Goal: Task Accomplishment & Management: Manage account settings

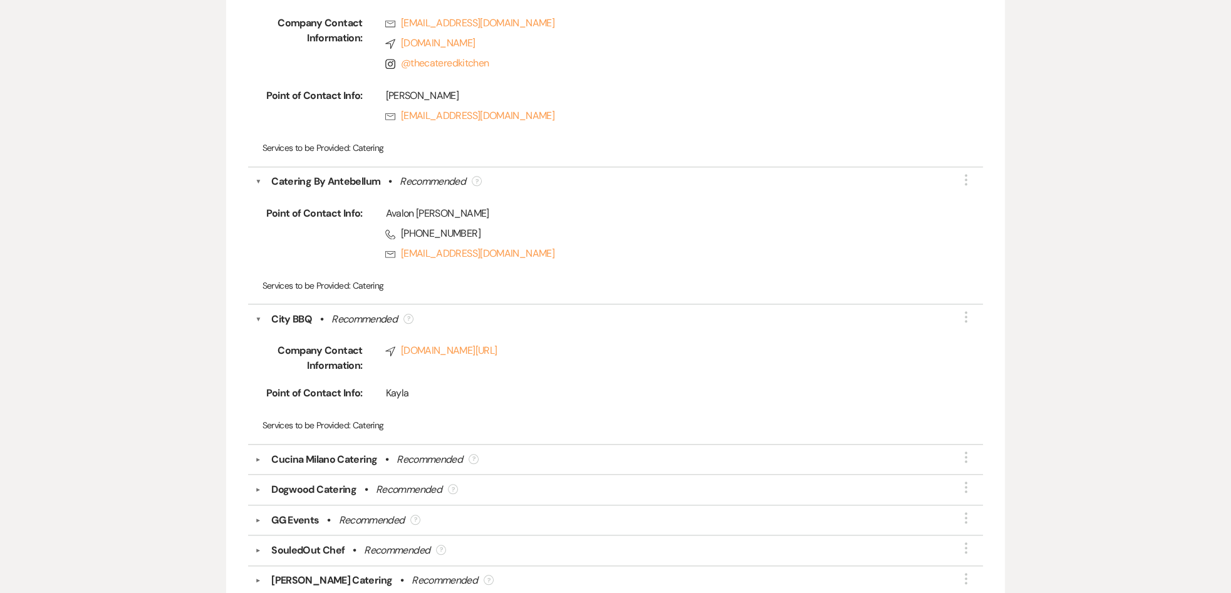
click at [1150, 105] on div "Manage Your Preferred Vendors Add and edit your list of exclusive, approved, an…" at bounding box center [615, 50] width 1231 height 3210
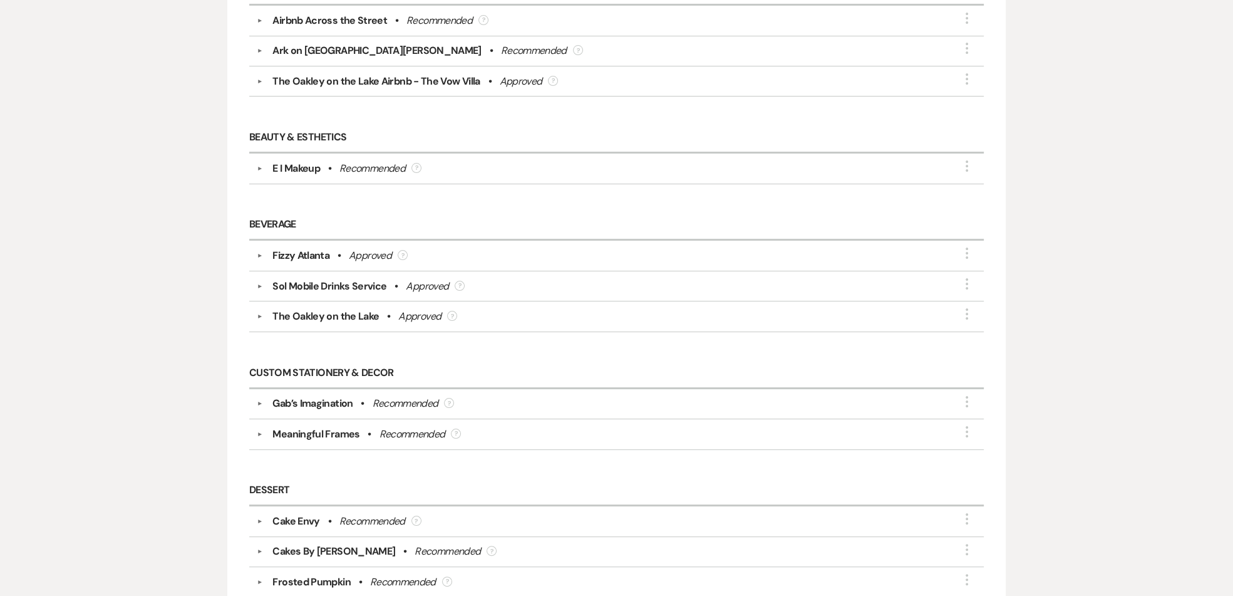
scroll to position [251, 0]
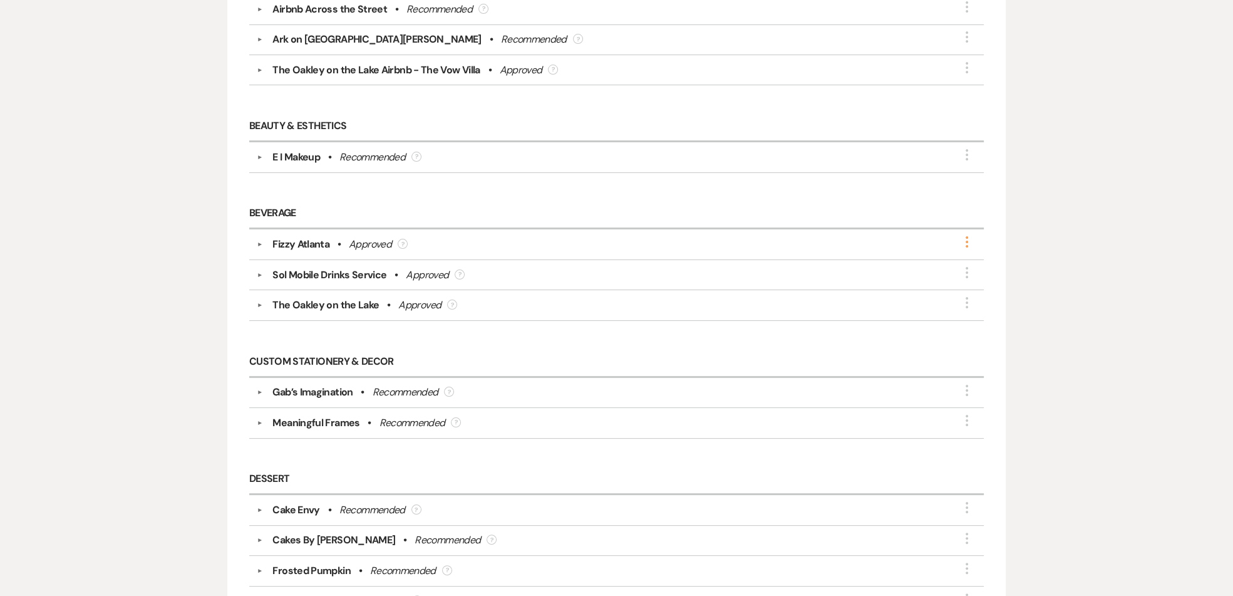
click at [967, 239] on use "button" at bounding box center [967, 241] width 3 height 11
click at [313, 245] on div "Fizzy Atlanta" at bounding box center [300, 244] width 57 height 15
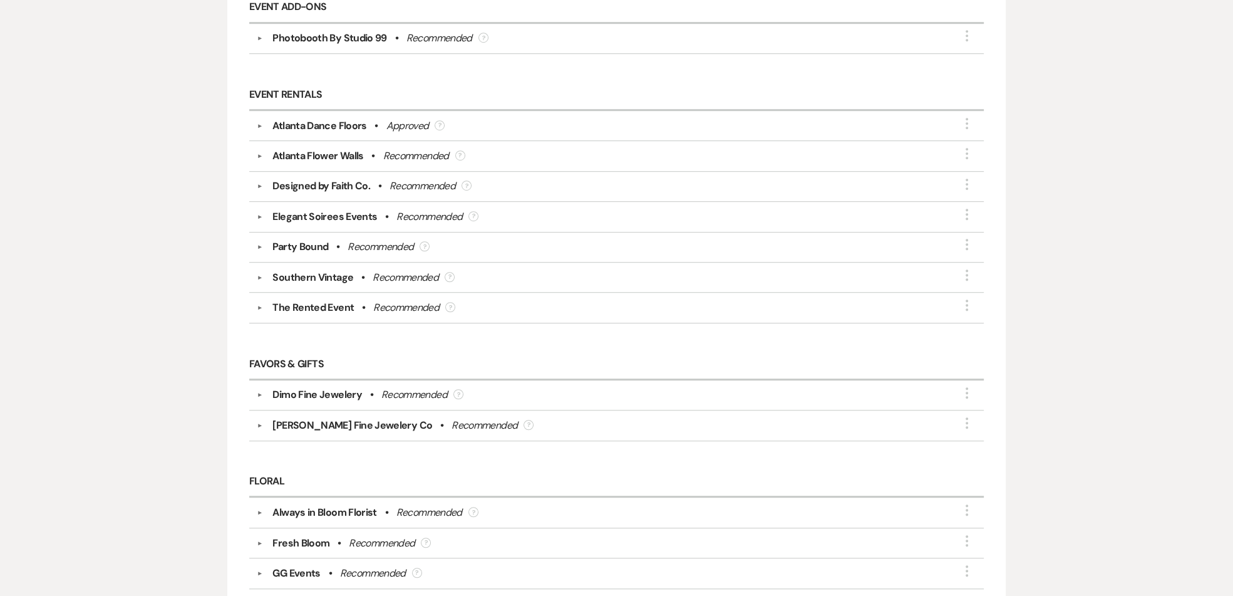
scroll to position [1128, 0]
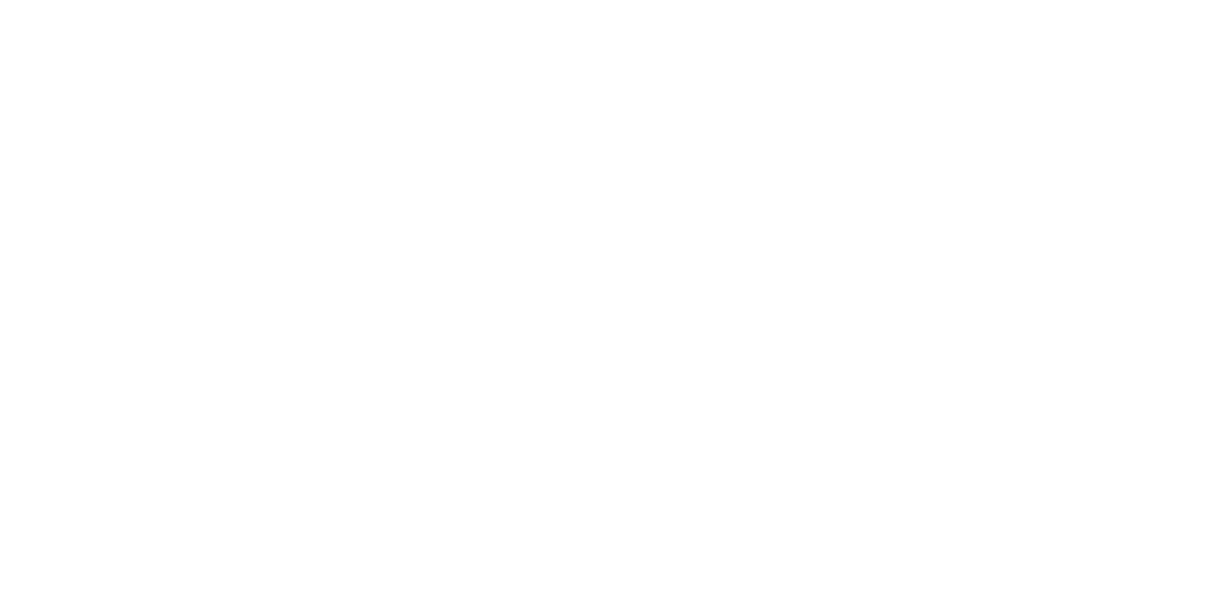
select select "2"
select select "2026"
